Goal: Transaction & Acquisition: Book appointment/travel/reservation

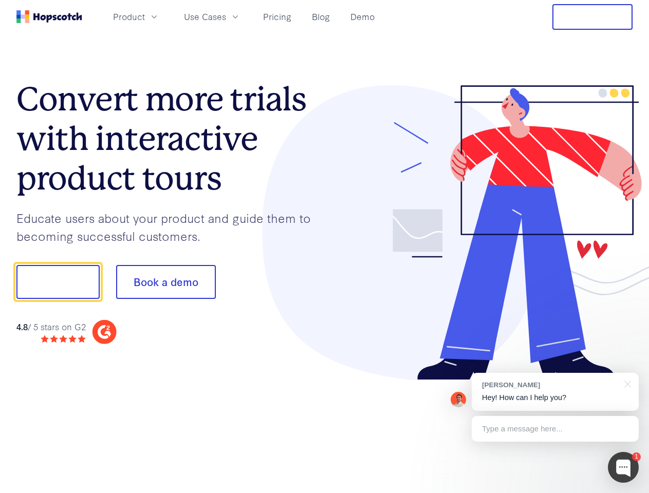
click at [325, 247] on div at bounding box center [479, 233] width 308 height 296
click at [145, 16] on span "Product" at bounding box center [129, 16] width 32 height 13
click at [226, 16] on span "Use Cases" at bounding box center [205, 16] width 42 height 13
click at [593, 17] on button "Free Trial" at bounding box center [592, 17] width 80 height 26
click at [58, 282] on button "Show me!" at bounding box center [57, 282] width 83 height 34
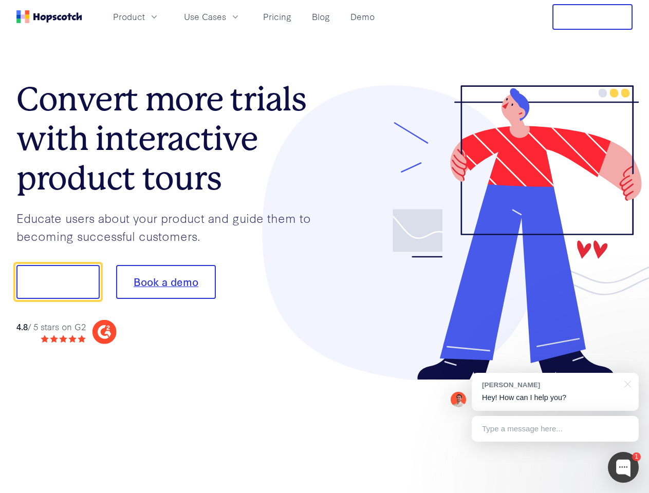
click at [165, 282] on button "Book a demo" at bounding box center [166, 282] width 100 height 34
click at [623, 468] on div at bounding box center [623, 467] width 31 height 31
click at [555, 392] on div "[PERSON_NAME] Hey! How can I help you?" at bounding box center [555, 392] width 167 height 38
click at [626, 383] on div at bounding box center [542, 280] width 193 height 343
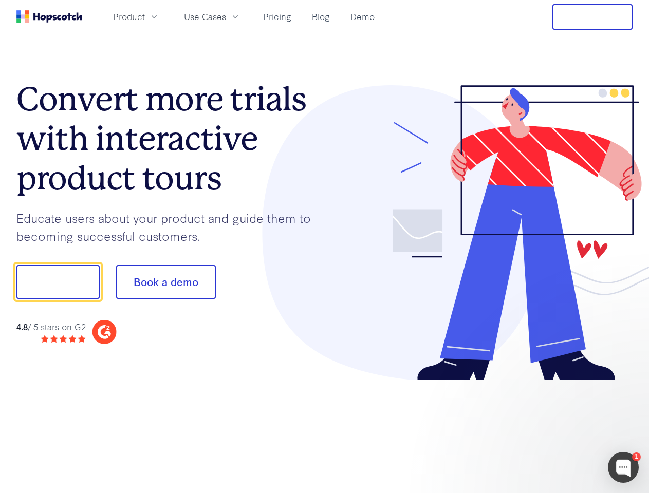
click at [555, 429] on div at bounding box center [542, 349] width 193 height 205
